Goal: Navigation & Orientation: Find specific page/section

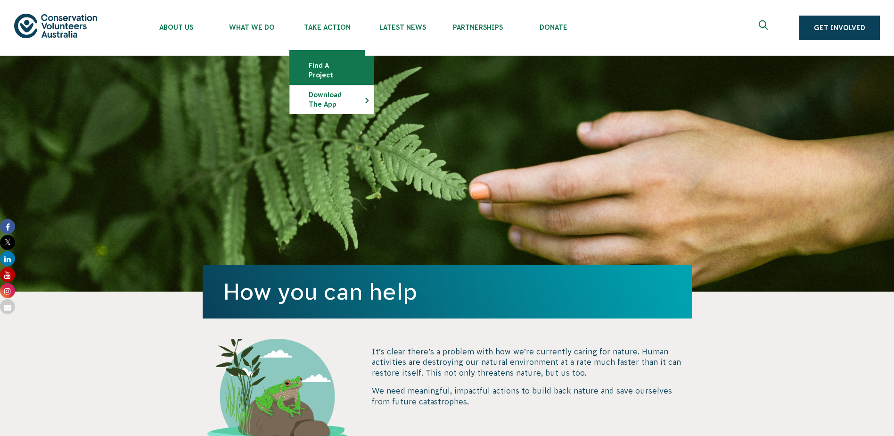
click at [332, 73] on link "Find a project" at bounding box center [332, 70] width 84 height 28
